Goal: Task Accomplishment & Management: Complete application form

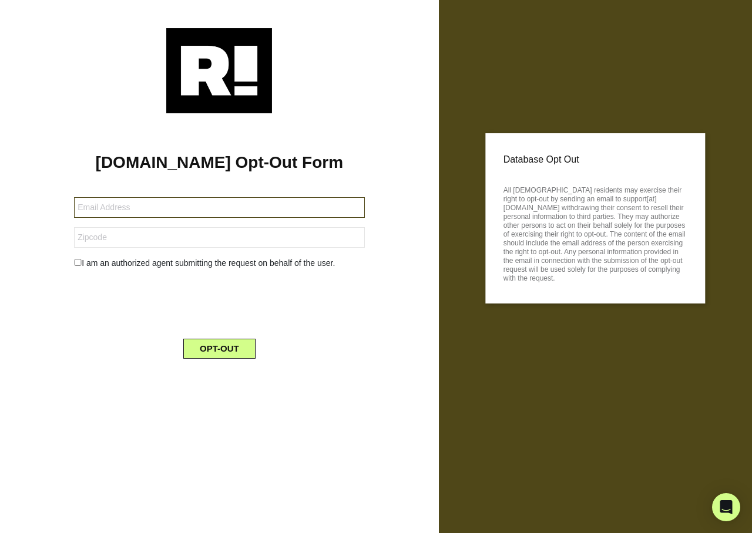
type input "[EMAIL_ADDRESS][DOMAIN_NAME]"
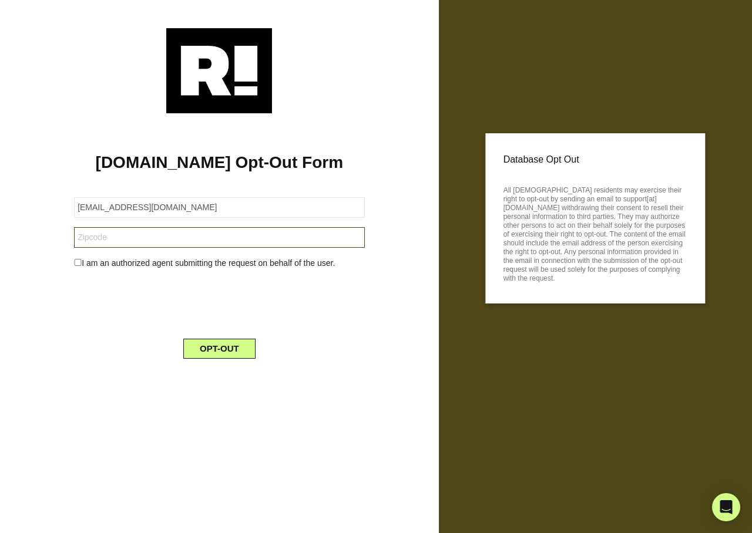
type input "95608"
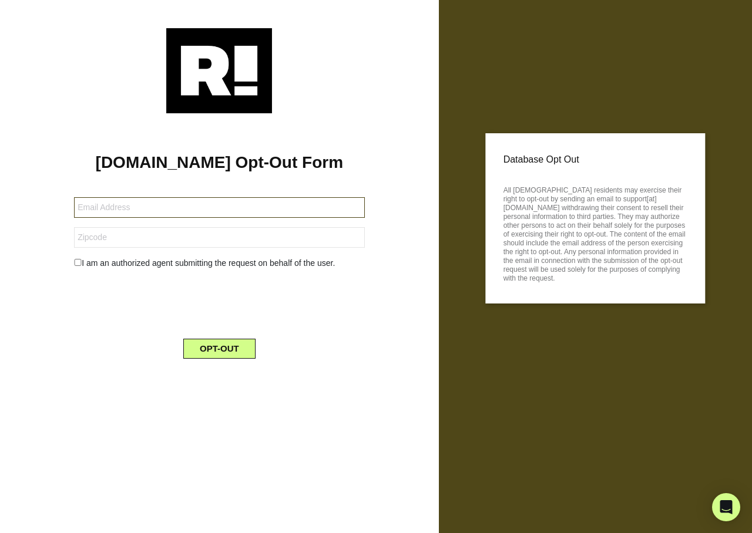
type input "kp4271west@gmail.com"
type input "95608"
type input "kp4271west@gmail.com"
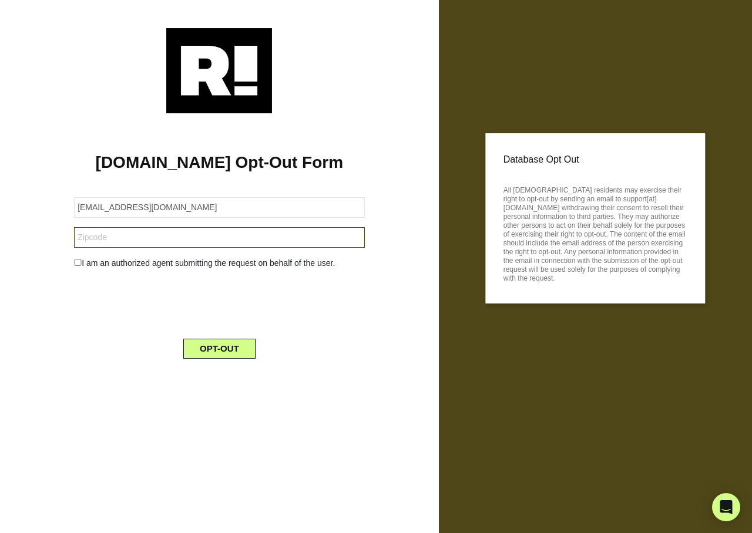
type input "95608"
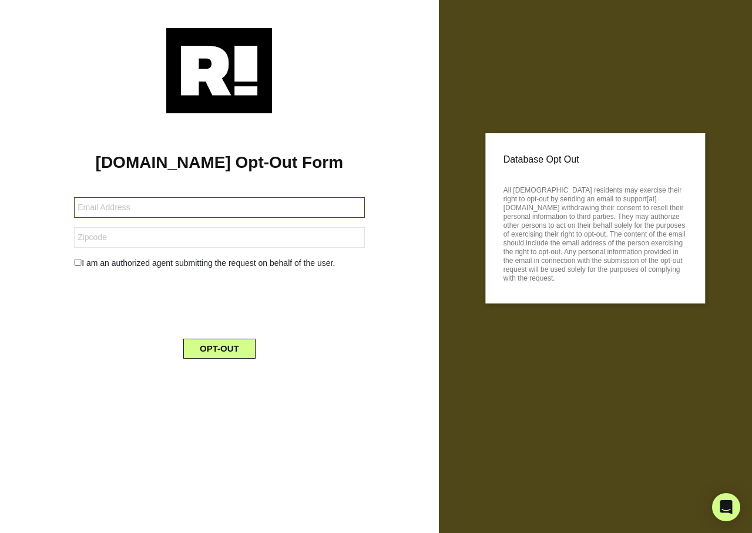
type input "[EMAIL_ADDRESS][DOMAIN_NAME]"
type input "70068"
type input "[EMAIL_ADDRESS][DOMAIN_NAME]"
type input "70068"
type input "[EMAIL_ADDRESS][DOMAIN_NAME]"
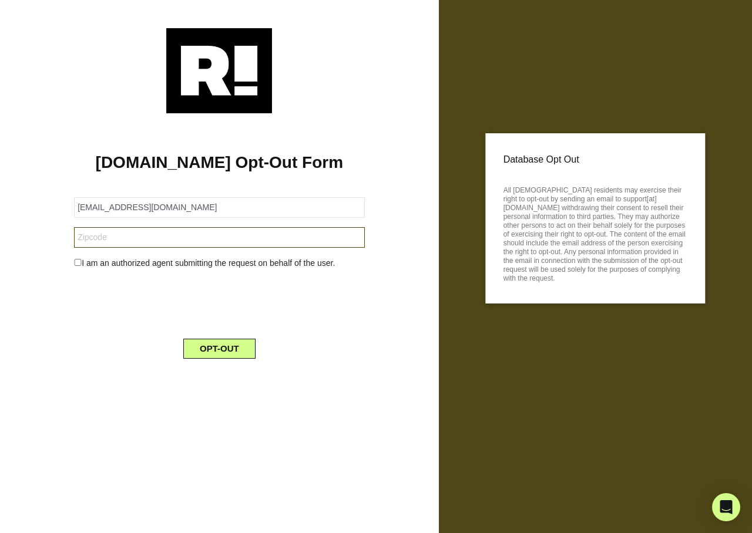
type input "70068"
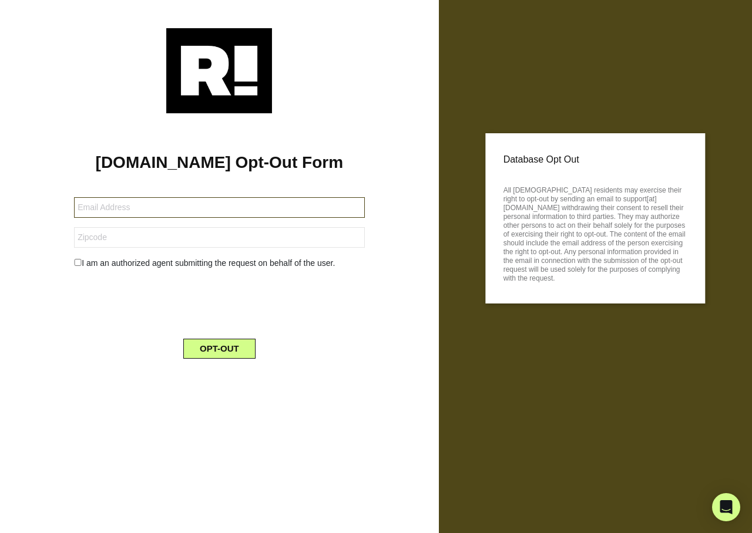
type input "[PERSON_NAME][EMAIL_ADDRESS][DOMAIN_NAME]"
type input "47129"
type input "[PERSON_NAME][EMAIL_ADDRESS][DOMAIN_NAME]"
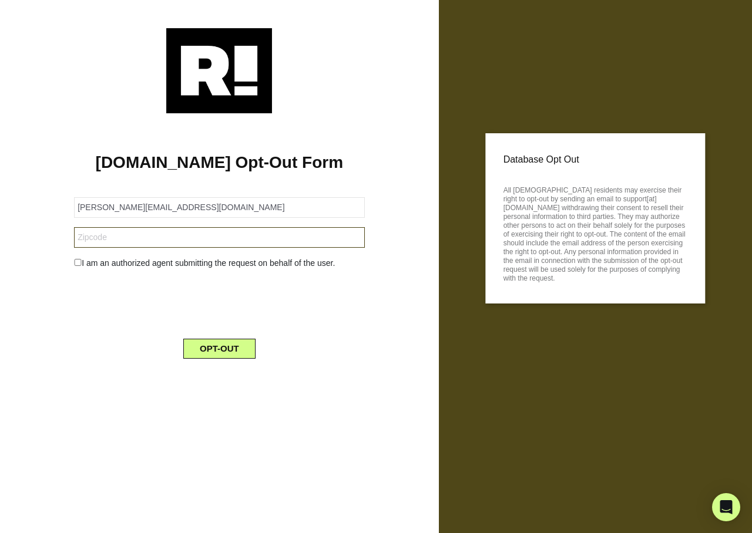
type input "47129"
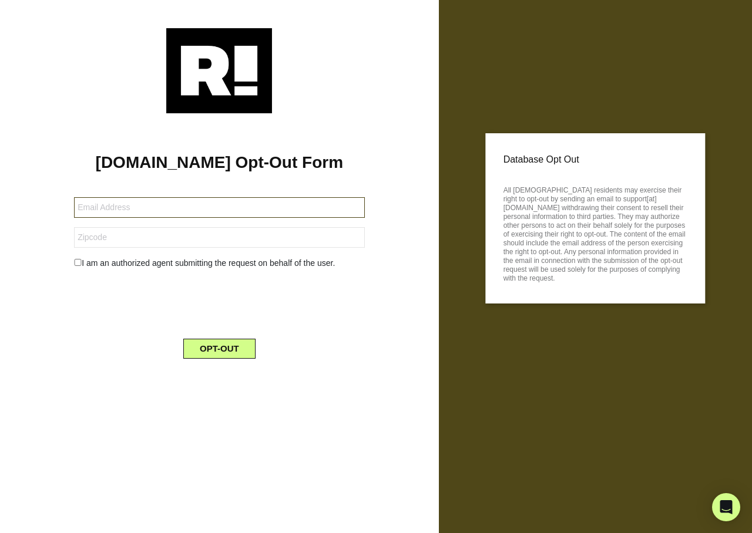
type input "ronald.shelton47@gmail.com"
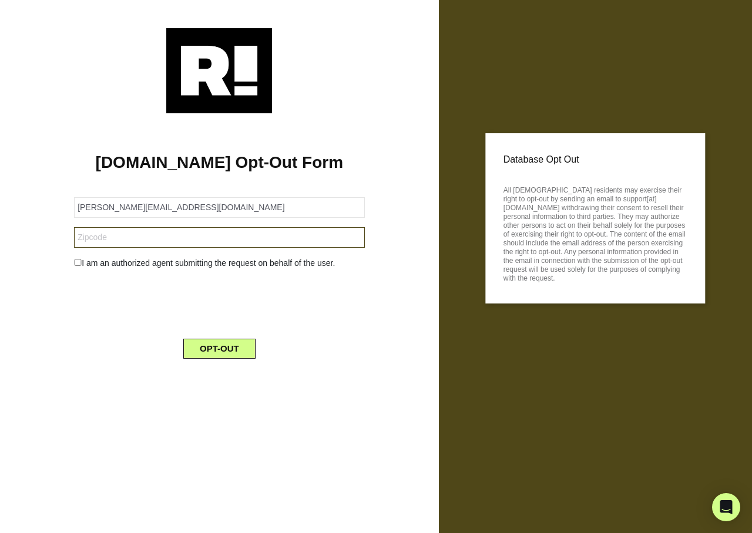
type input "47129"
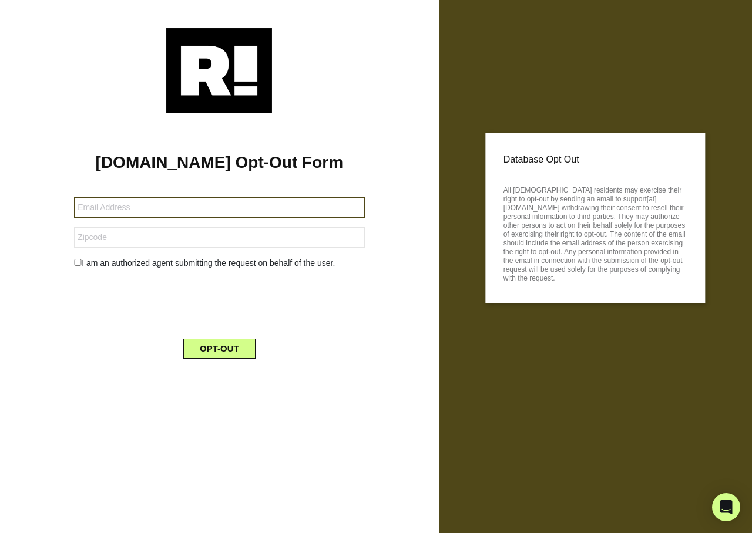
type input "[EMAIL_ADDRESS][DOMAIN_NAME]"
type input "65011"
type input "harley1913.rl@gmail.com"
type input "65011"
type input "[EMAIL_ADDRESS][DOMAIN_NAME]"
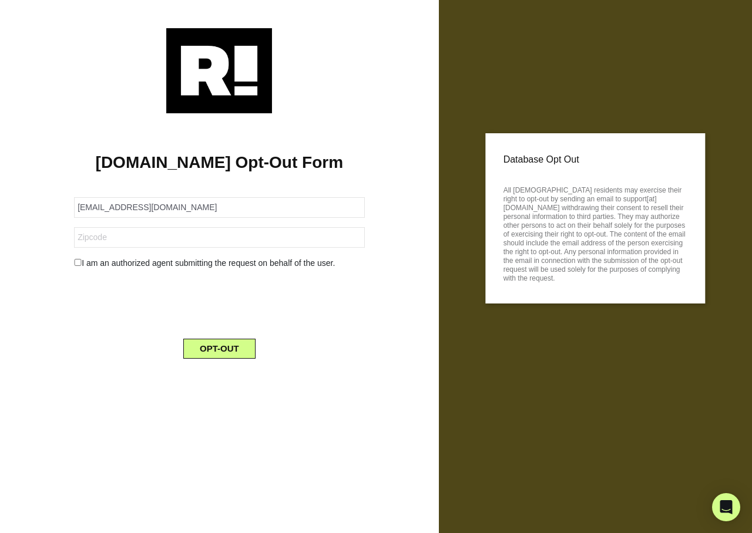
type input "65011"
type input "[EMAIL_ADDRESS][DOMAIN_NAME]"
type input "65536"
type input "[EMAIL_ADDRESS][DOMAIN_NAME]"
type input "65536"
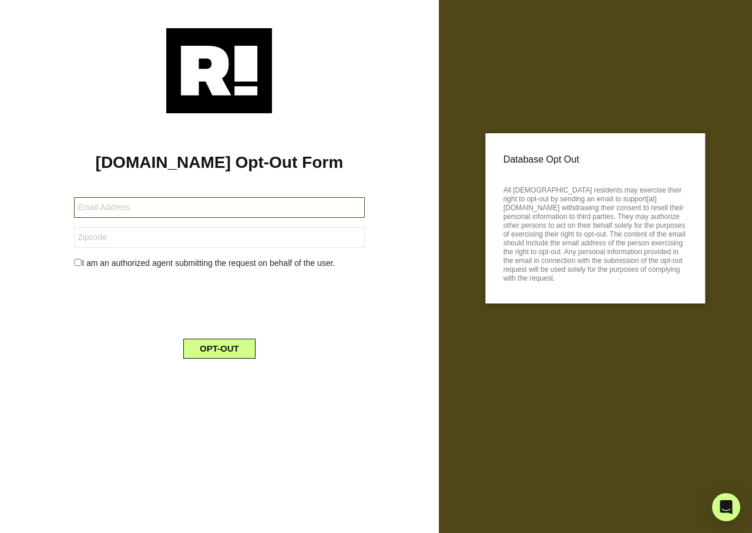
type input "lcrawfordjr@yahoo.com"
type input "65536"
type input "[PERSON_NAME][EMAIL_ADDRESS][DOMAIN_NAME]"
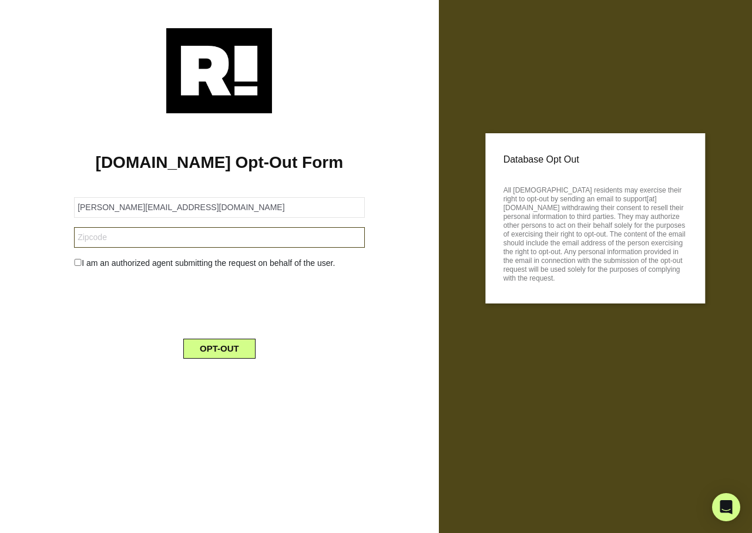
type input "47374"
type input "[PERSON_NAME][EMAIL_ADDRESS][DOMAIN_NAME]"
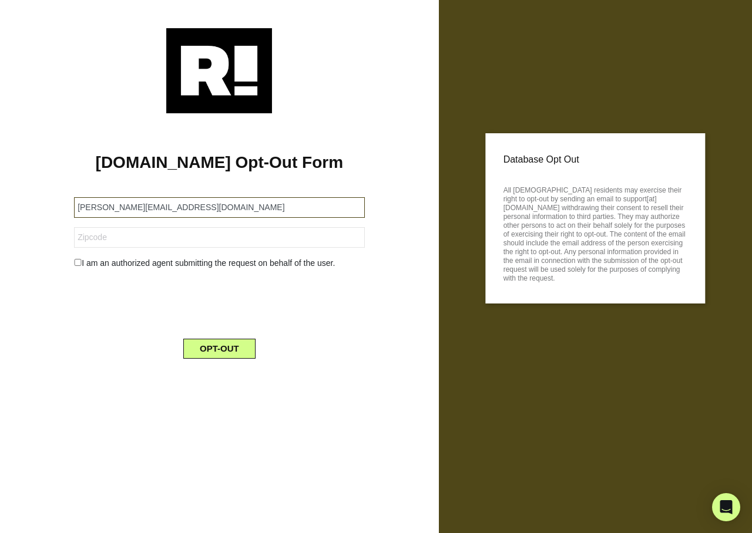
type input "47374"
type input "[PERSON_NAME][EMAIL_ADDRESS][DOMAIN_NAME]"
type input "47374"
type input "[PERSON_NAME][EMAIL_ADDRESS][PERSON_NAME][DOMAIN_NAME]"
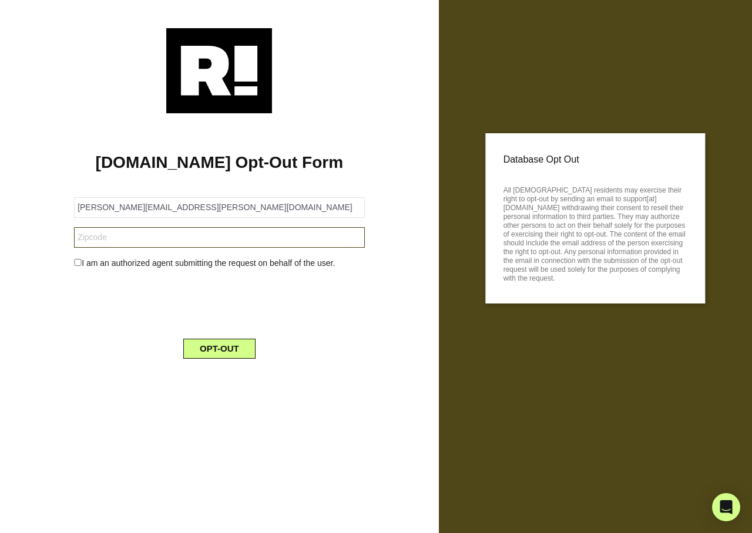
type input "49006"
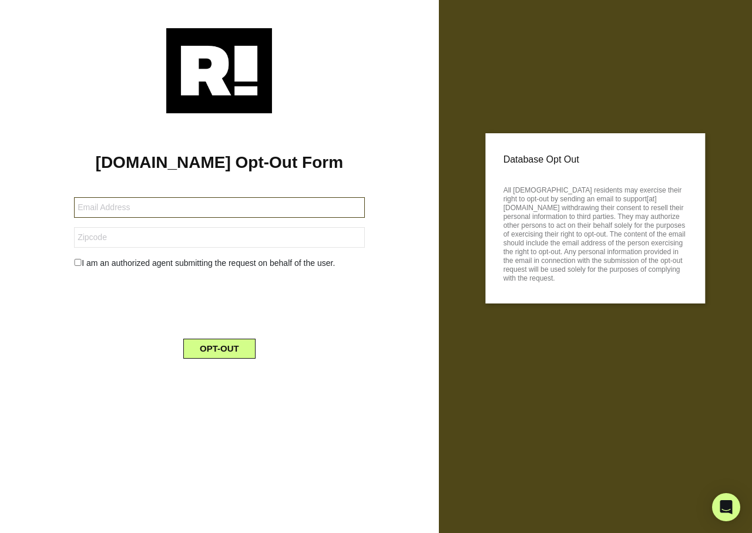
type input "[PERSON_NAME][EMAIL_ADDRESS][PERSON_NAME][DOMAIN_NAME]"
type input "49006"
type input "connie.klinger@gmail.com"
type input "49006"
type input "[EMAIL_ADDRESS][DOMAIN_NAME]"
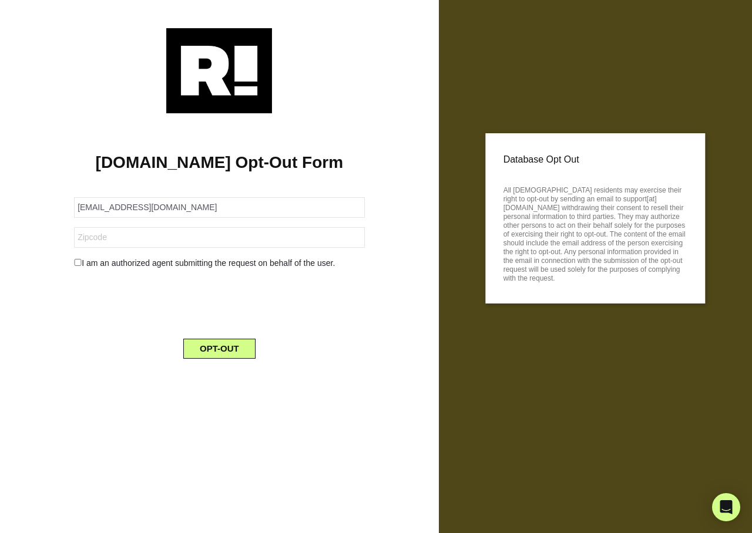
type input "29680"
type input "[EMAIL_ADDRESS][DOMAIN_NAME]"
type input "29680"
type input "wilhodges70@gmail.com"
type input "29680"
